Goal: Feedback & Contribution: Submit feedback/report problem

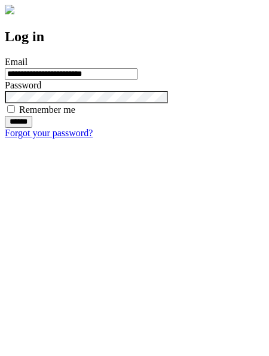
type input "**********"
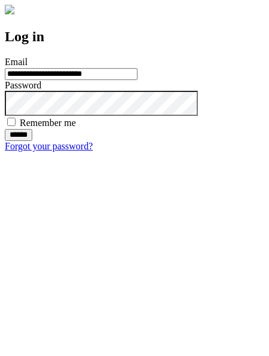
click at [32, 141] on input "******" at bounding box center [18, 135] width 27 height 12
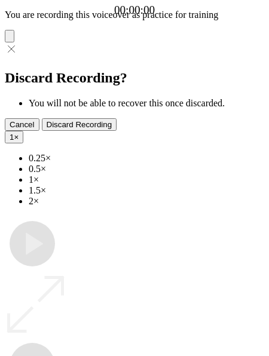
type input "**********"
